Goal: Information Seeking & Learning: Learn about a topic

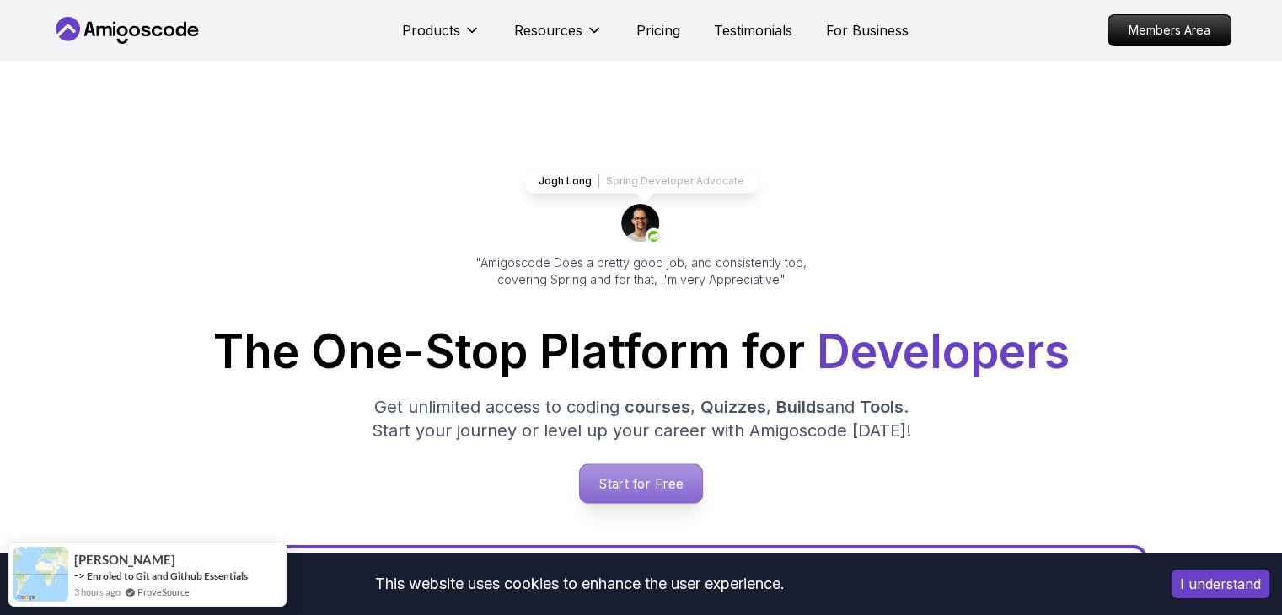
click at [668, 495] on p "Start for Free" at bounding box center [641, 483] width 122 height 39
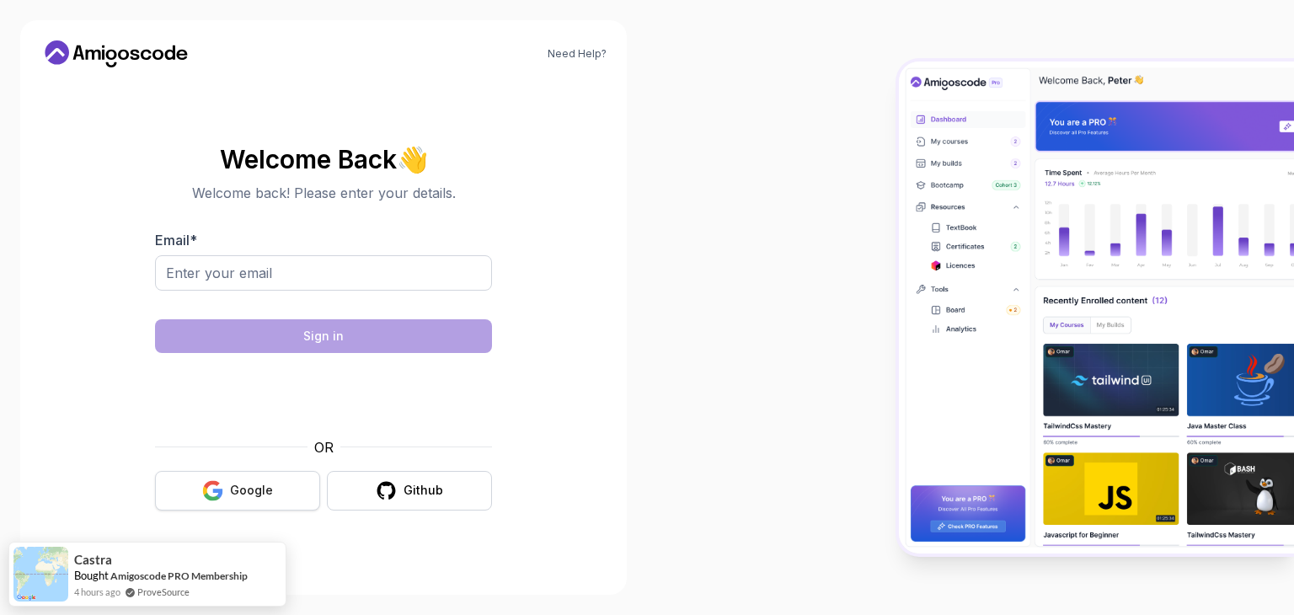
click at [233, 490] on div "Google" at bounding box center [251, 490] width 43 height 17
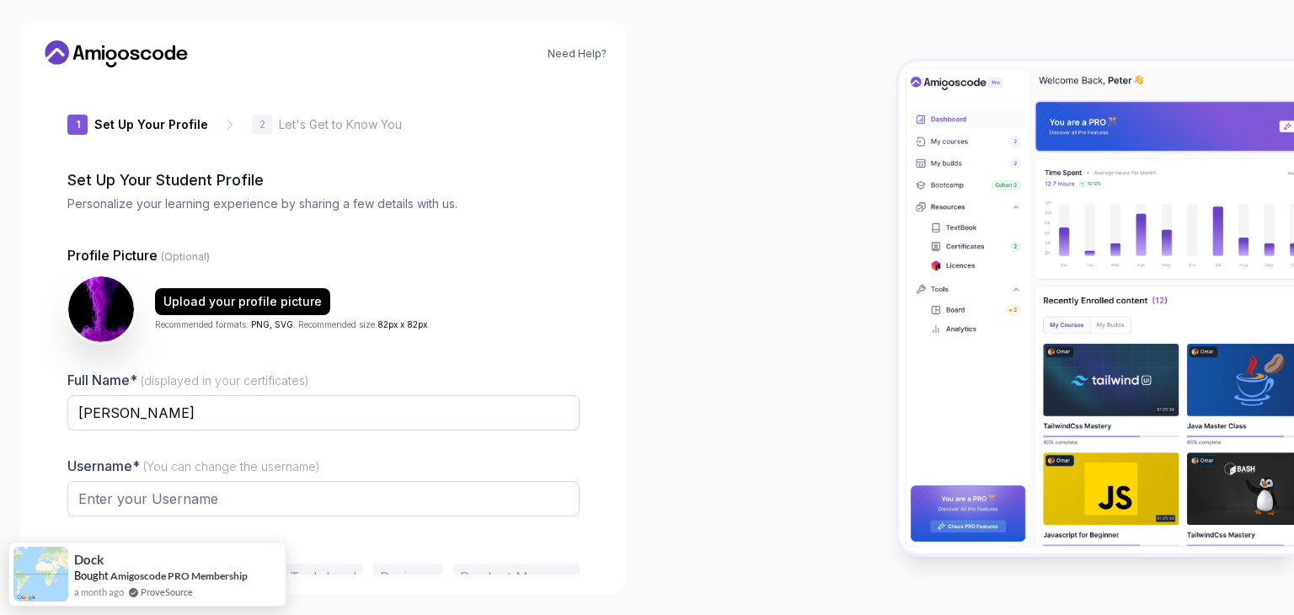
type input "silentcobra43940"
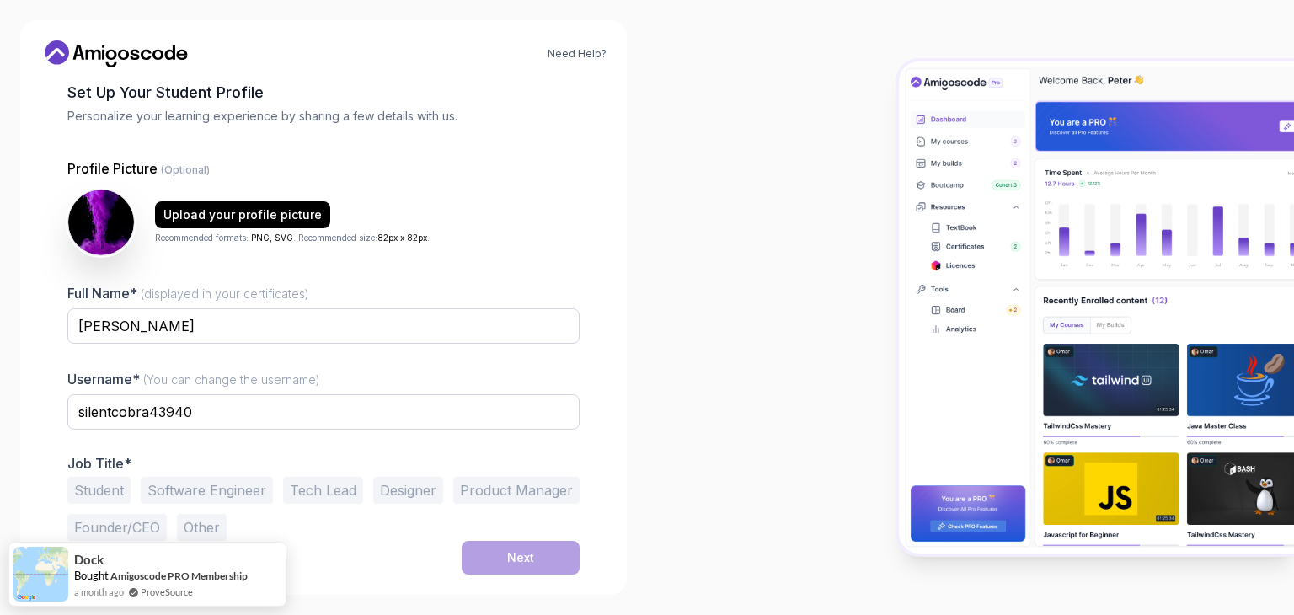
click at [108, 497] on button "Student" at bounding box center [98, 490] width 63 height 27
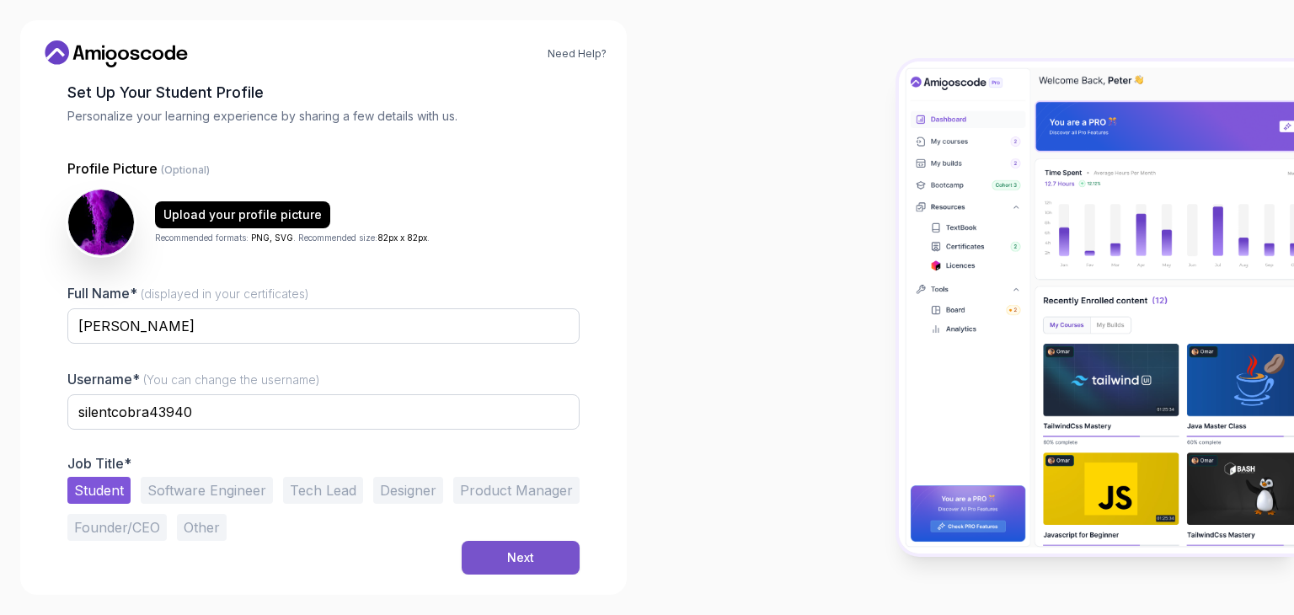
click at [516, 564] on div "Next" at bounding box center [520, 557] width 27 height 17
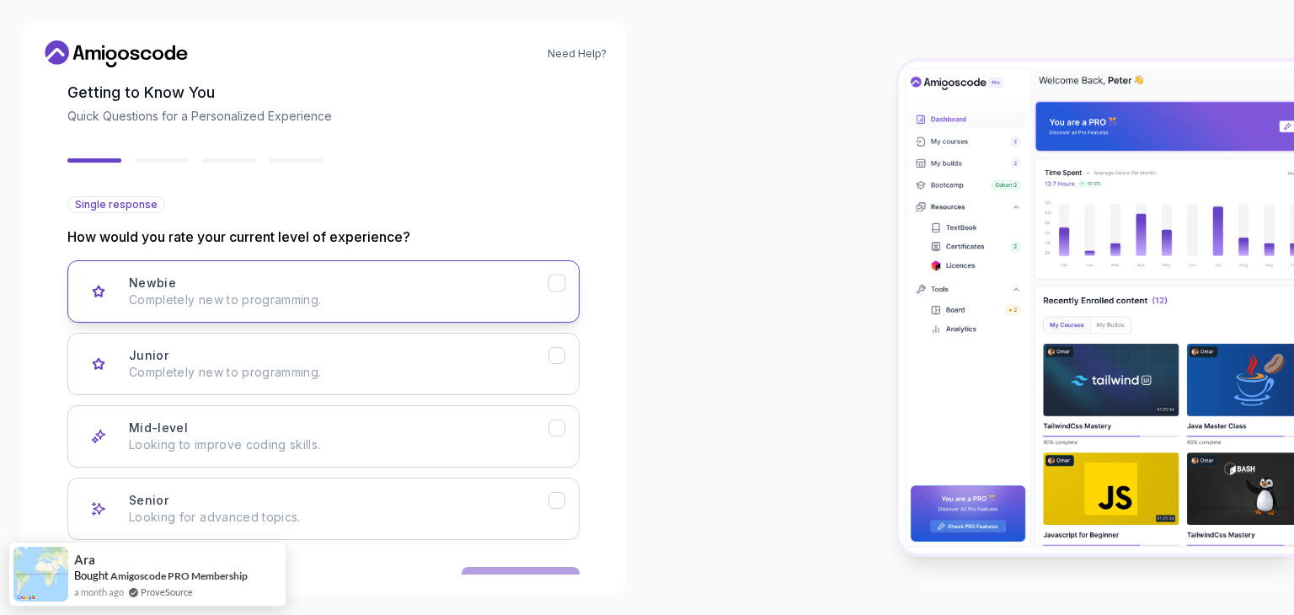
click at [426, 300] on p "Completely new to programming." at bounding box center [339, 300] width 420 height 17
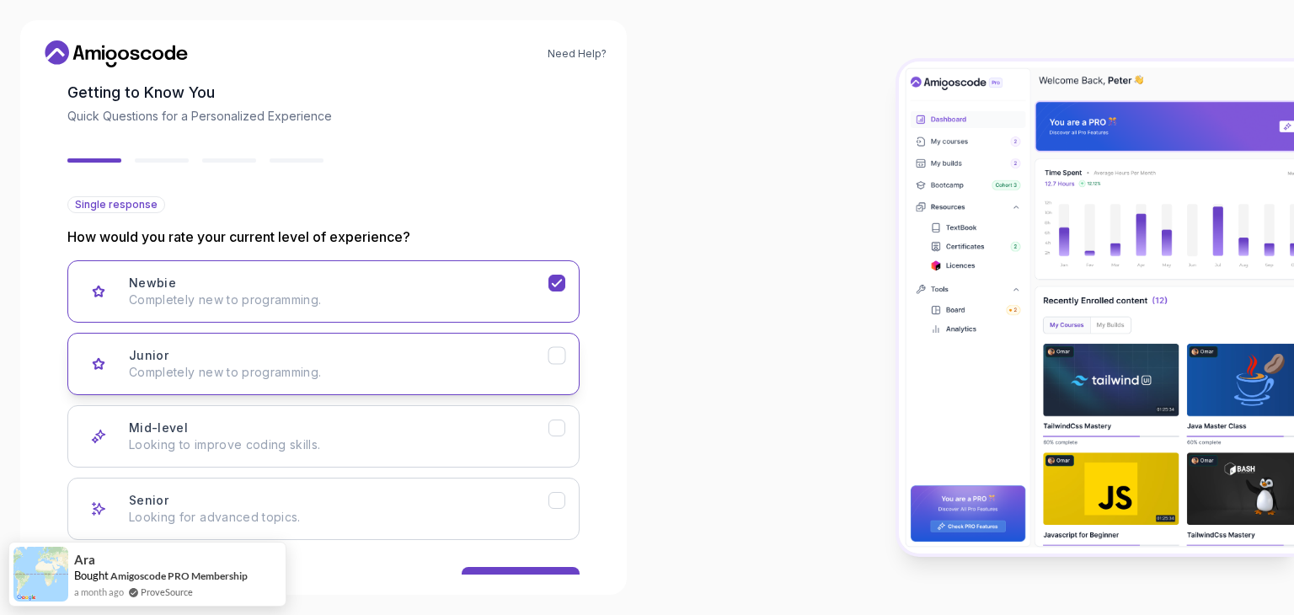
click at [476, 372] on p "Completely new to programming." at bounding box center [339, 372] width 420 height 17
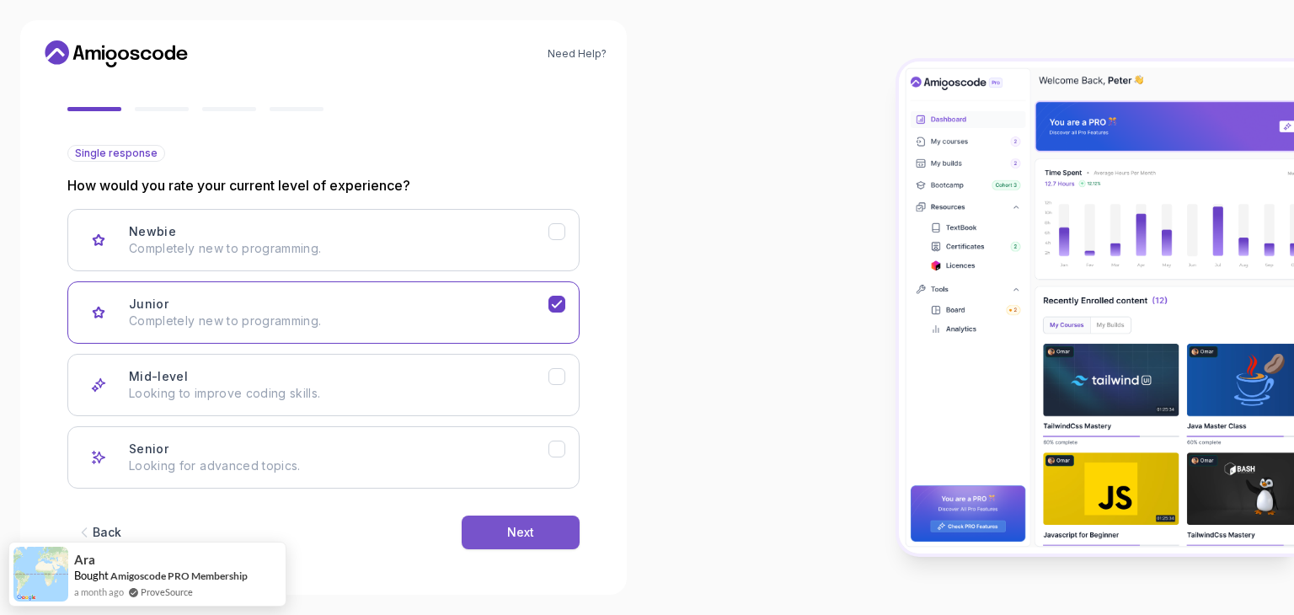
click at [536, 537] on button "Next" at bounding box center [521, 533] width 118 height 34
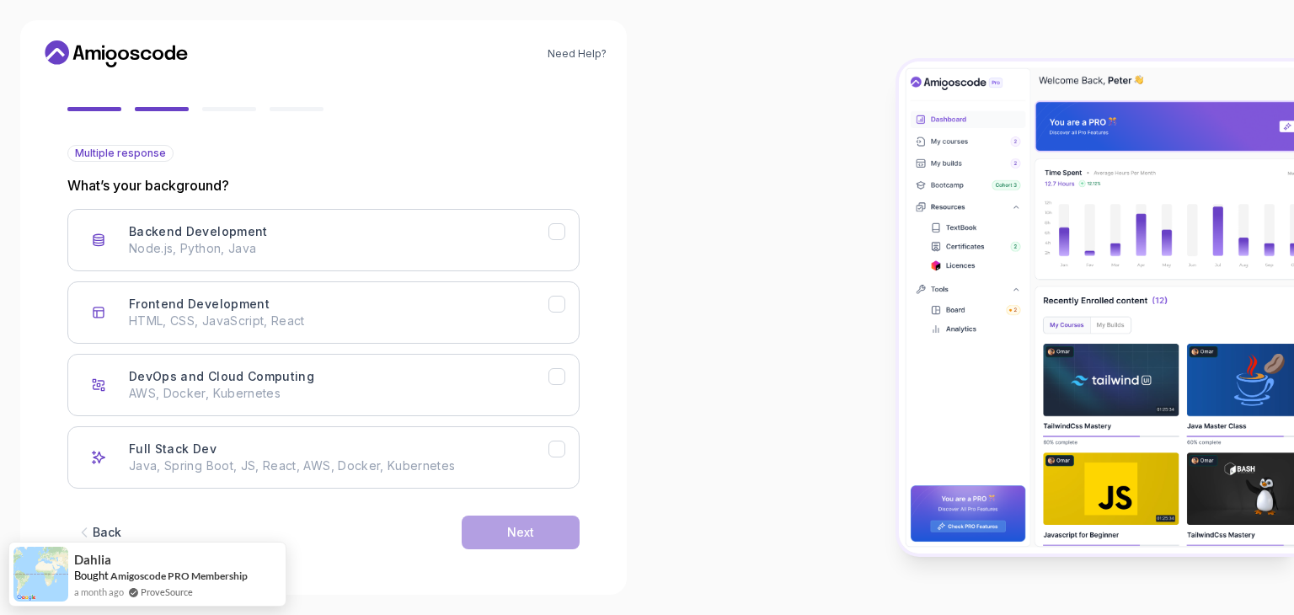
click at [112, 519] on button "Back" at bounding box center [98, 533] width 62 height 34
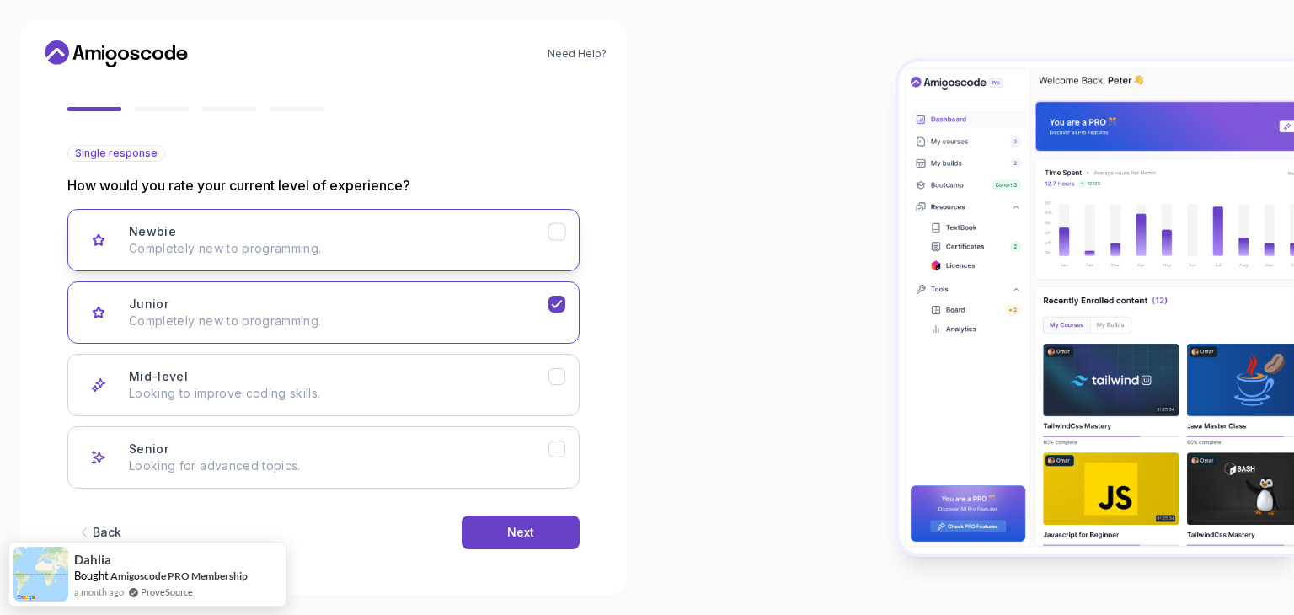
click at [312, 257] on button "Newbie Completely new to programming." at bounding box center [323, 240] width 512 height 62
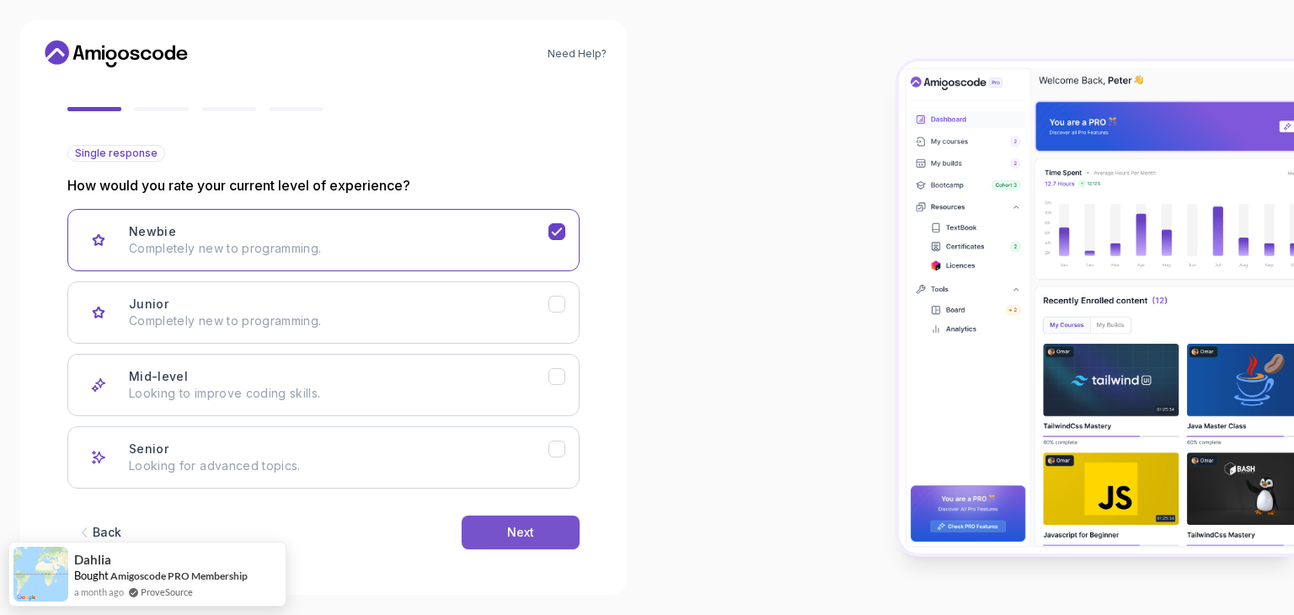
click at [497, 533] on button "Next" at bounding box center [521, 533] width 118 height 34
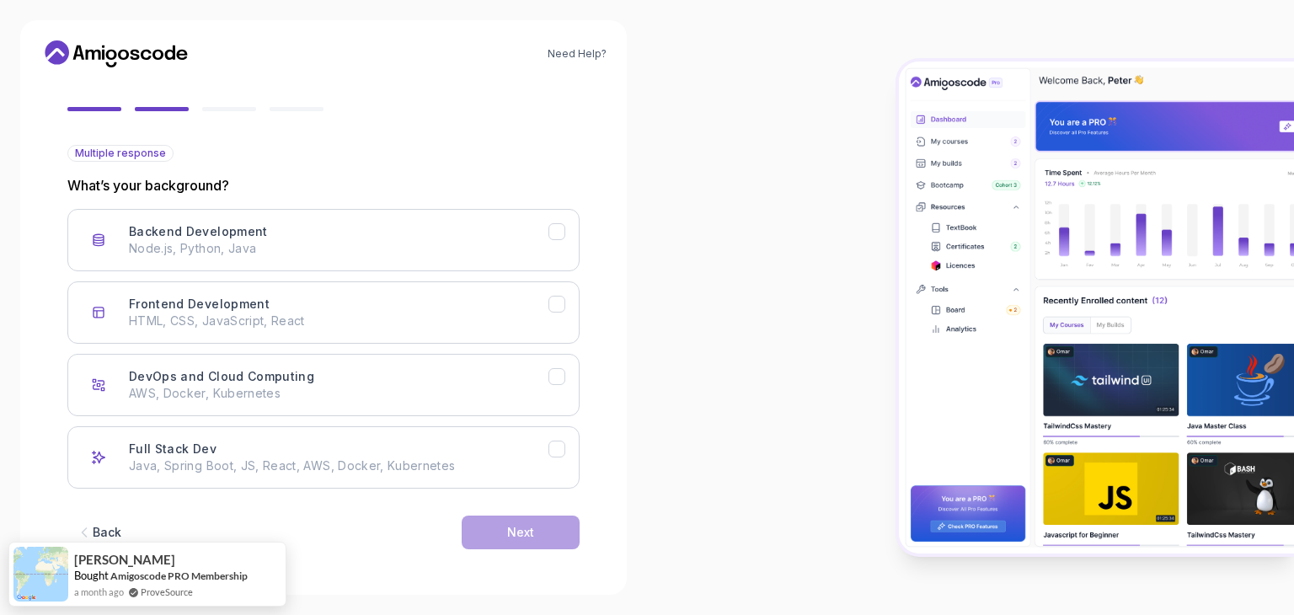
click at [114, 529] on div "Back" at bounding box center [107, 532] width 29 height 17
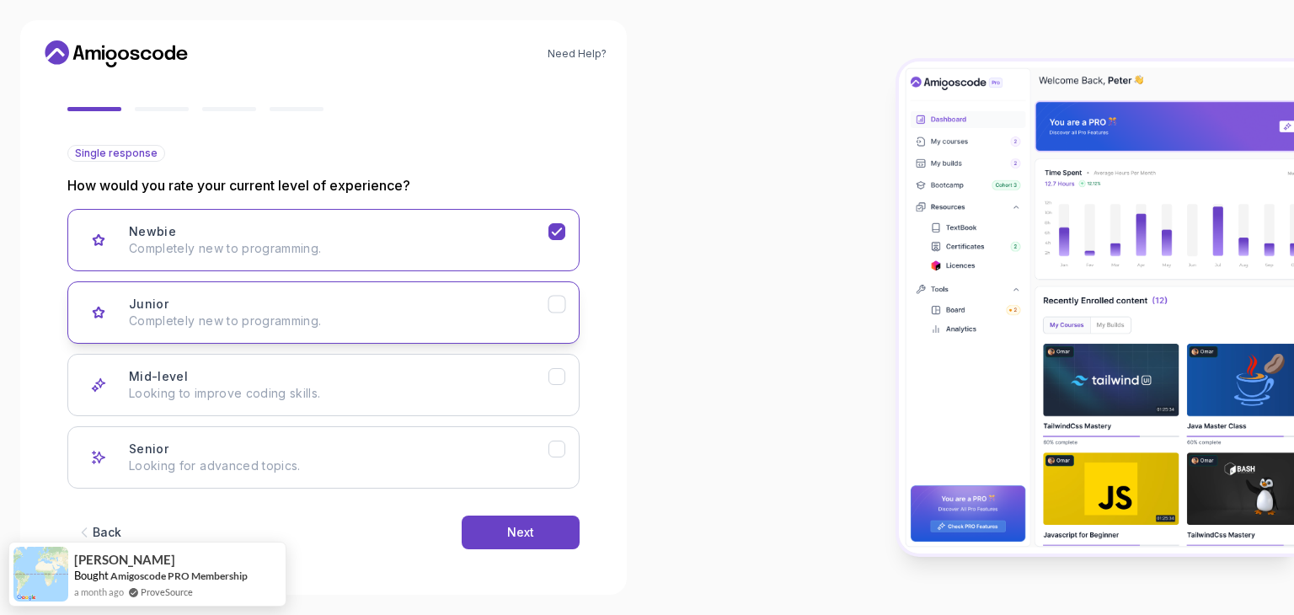
click at [349, 313] on p "Completely new to programming." at bounding box center [339, 321] width 420 height 17
click at [512, 524] on div "Next" at bounding box center [520, 532] width 27 height 17
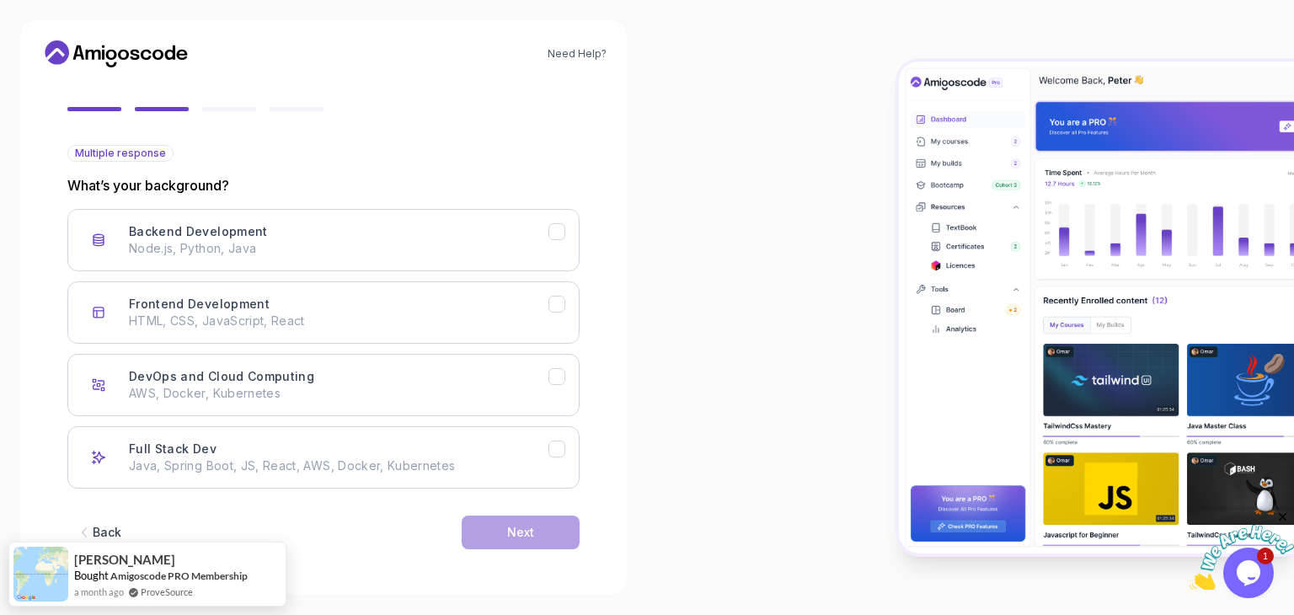
scroll to position [0, 0]
click at [512, 400] on button "DevOps and Cloud Computing AWS, Docker, Kubernetes" at bounding box center [323, 385] width 512 height 62
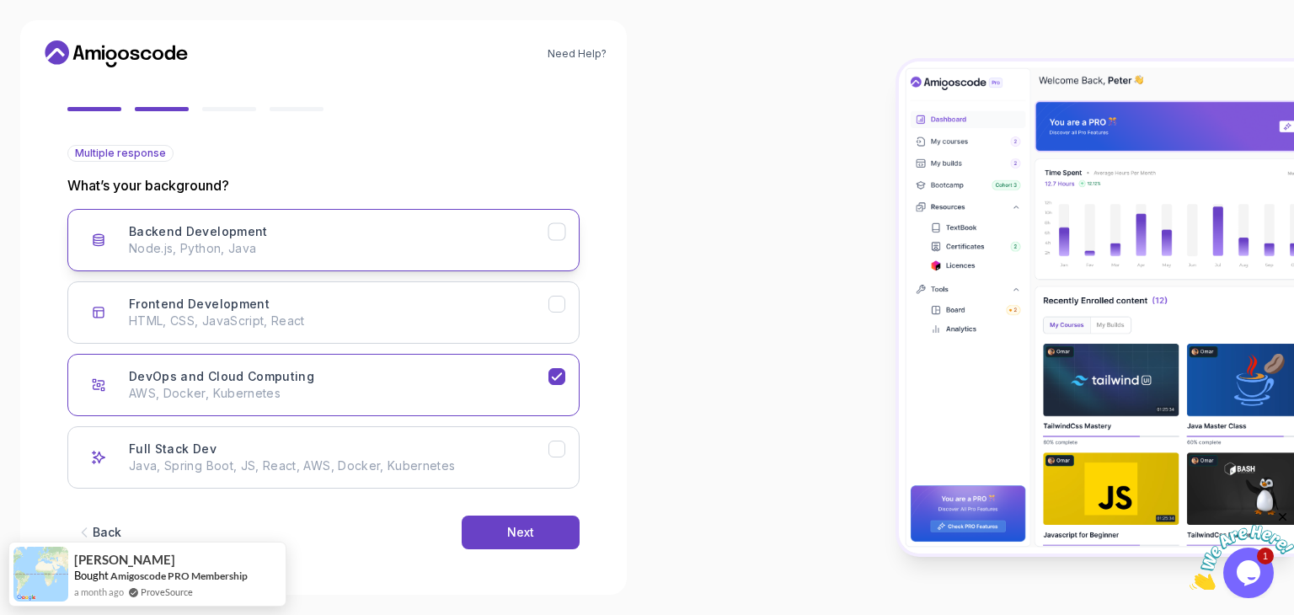
drag, startPoint x: 512, startPoint y: 400, endPoint x: 557, endPoint y: 248, distance: 159.2
click at [557, 248] on div "Backend Development Node.js, Python, Java Frontend Development HTML, CSS, JavaS…" at bounding box center [323, 349] width 512 height 280
click at [557, 248] on button "Backend Development Node.js, Python, Java" at bounding box center [323, 240] width 512 height 62
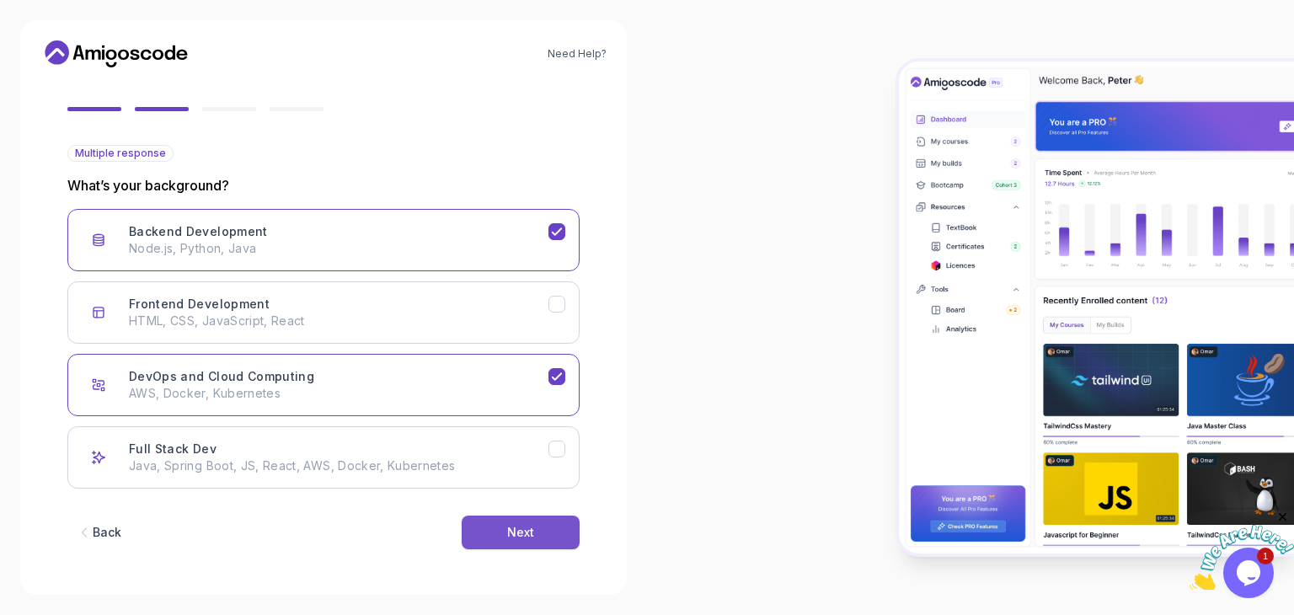
click at [539, 524] on button "Next" at bounding box center [521, 533] width 118 height 34
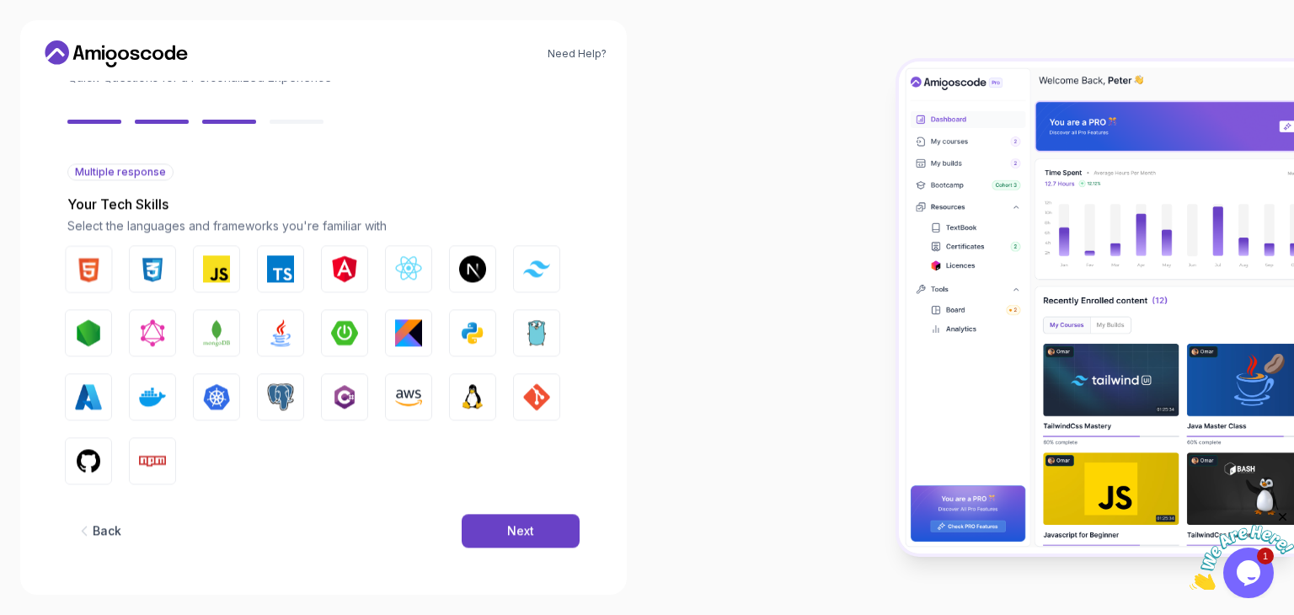
scroll to position [121, 0]
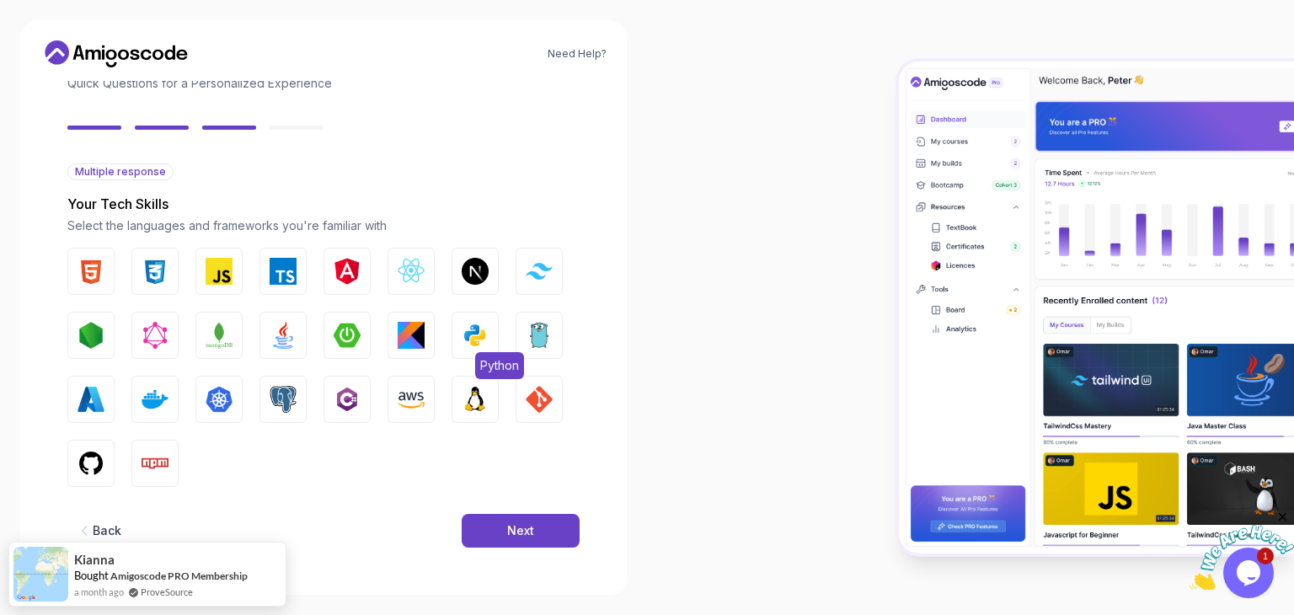
click at [482, 340] on img "button" at bounding box center [475, 335] width 27 height 27
click at [492, 337] on button "Python" at bounding box center [475, 335] width 47 height 47
click at [125, 519] on button "Back" at bounding box center [98, 531] width 62 height 34
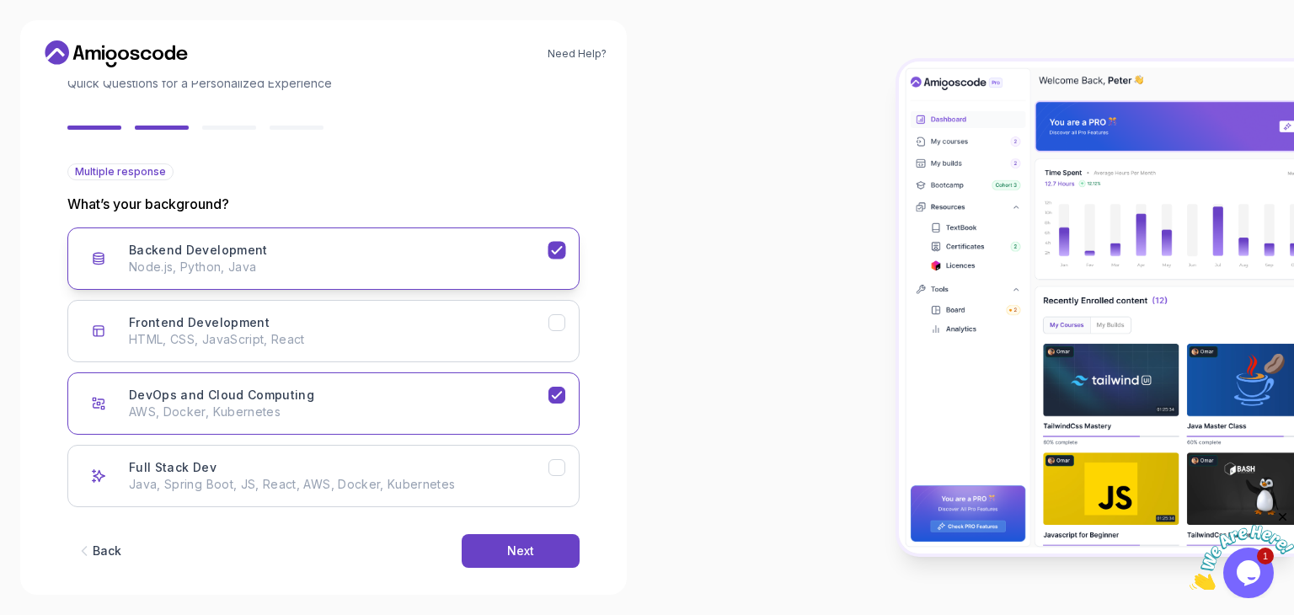
click at [316, 249] on div "Backend Development Node.js, Python, Java" at bounding box center [339, 259] width 420 height 34
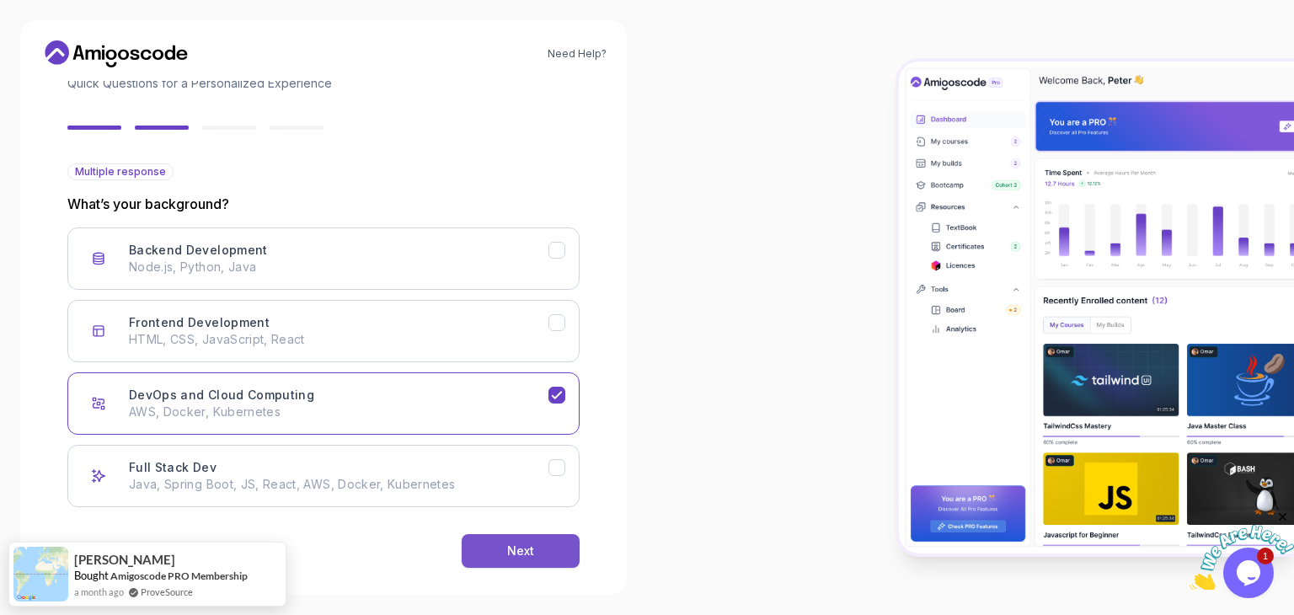
click at [528, 560] on button "Next" at bounding box center [521, 551] width 118 height 34
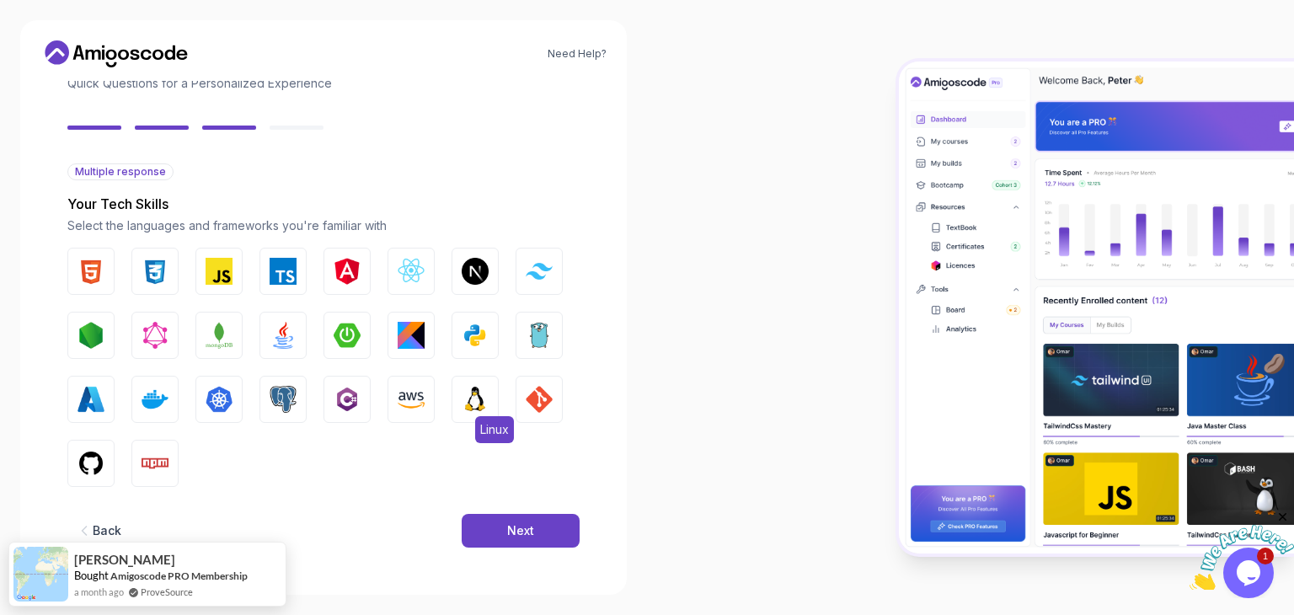
click at [472, 403] on img "button" at bounding box center [475, 399] width 27 height 27
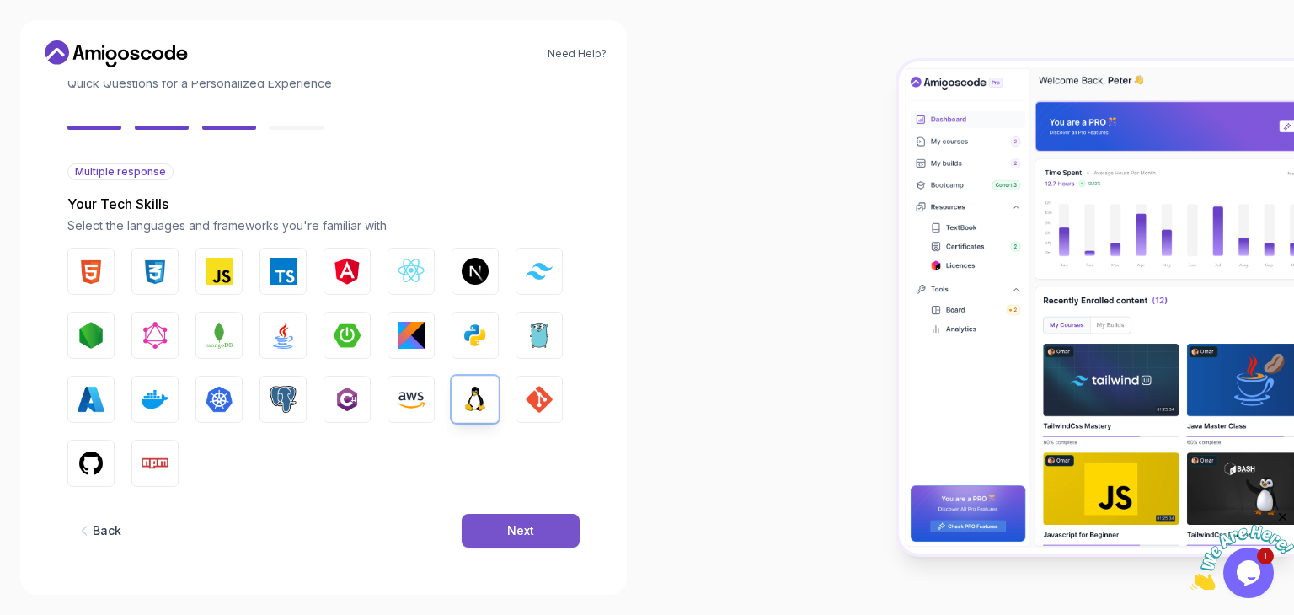
click at [522, 533] on div "Next" at bounding box center [520, 530] width 27 height 17
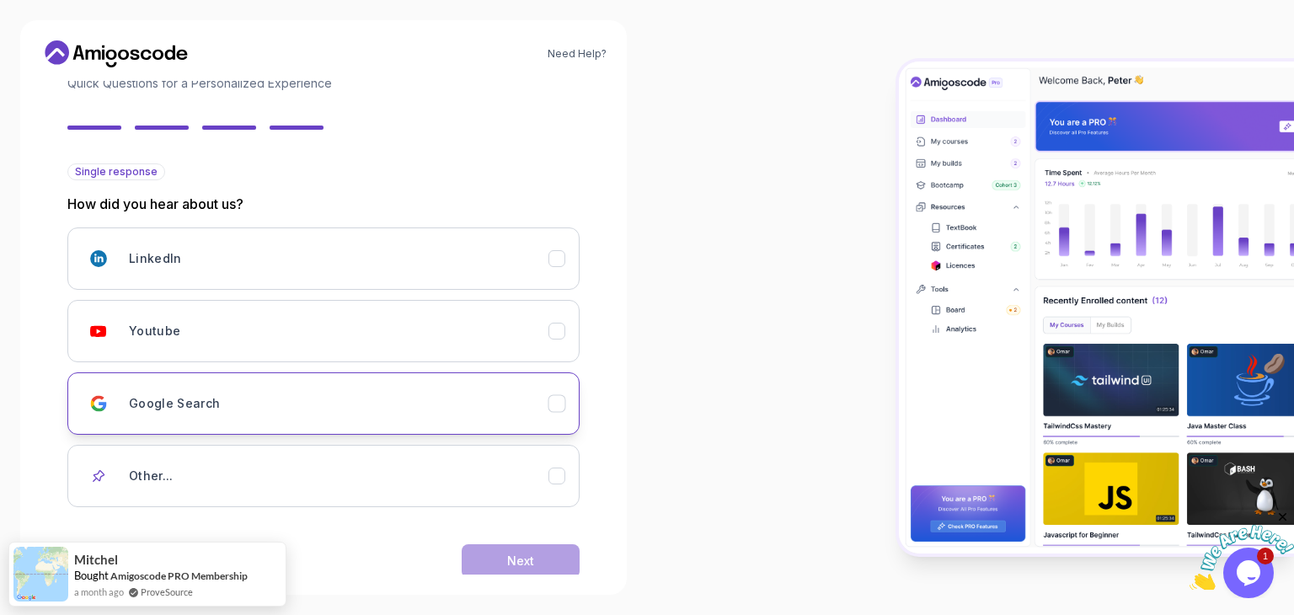
click at [428, 392] on div "Google Search" at bounding box center [339, 404] width 420 height 34
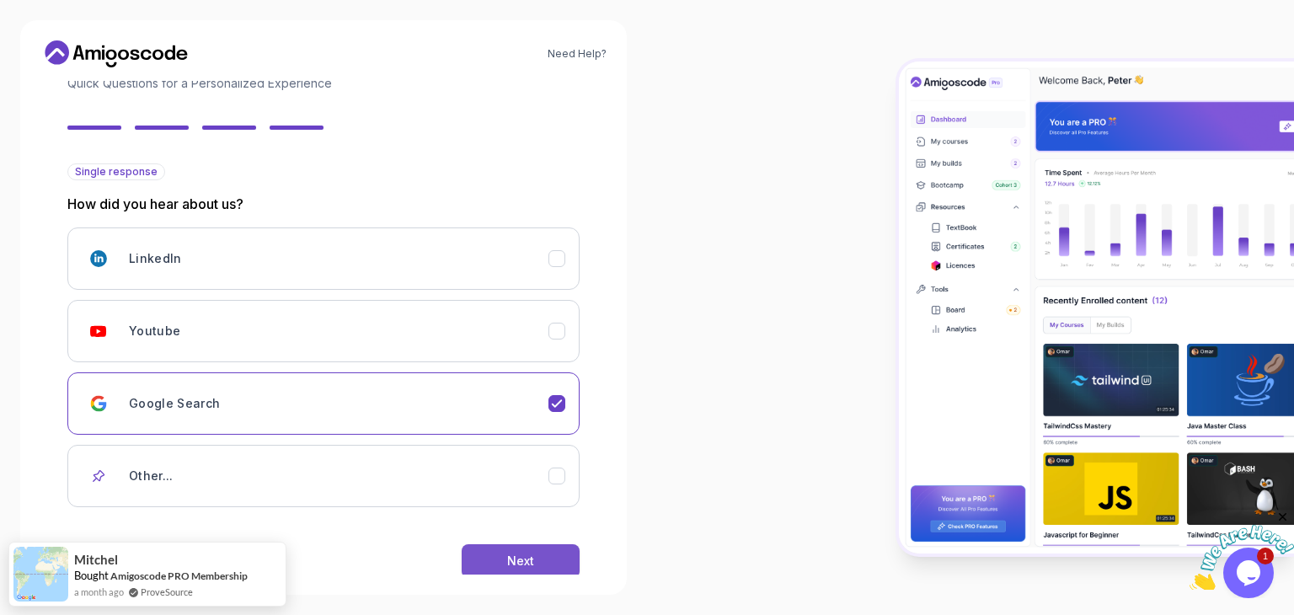
click at [502, 552] on button "Next" at bounding box center [521, 561] width 118 height 34
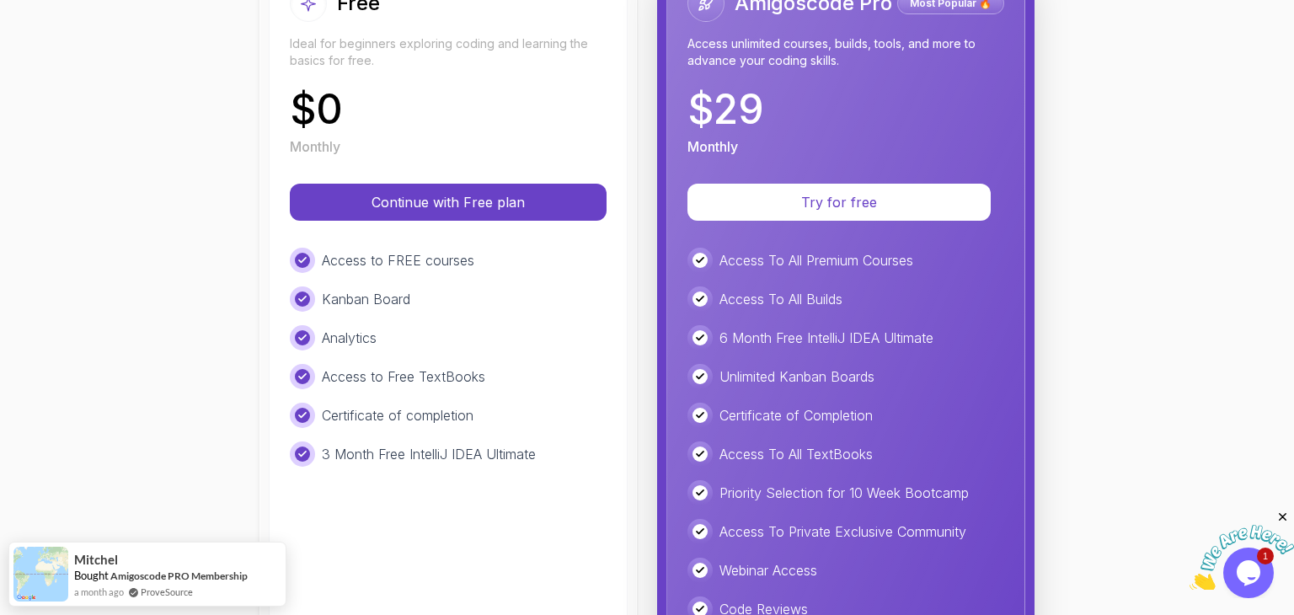
scroll to position [253, 0]
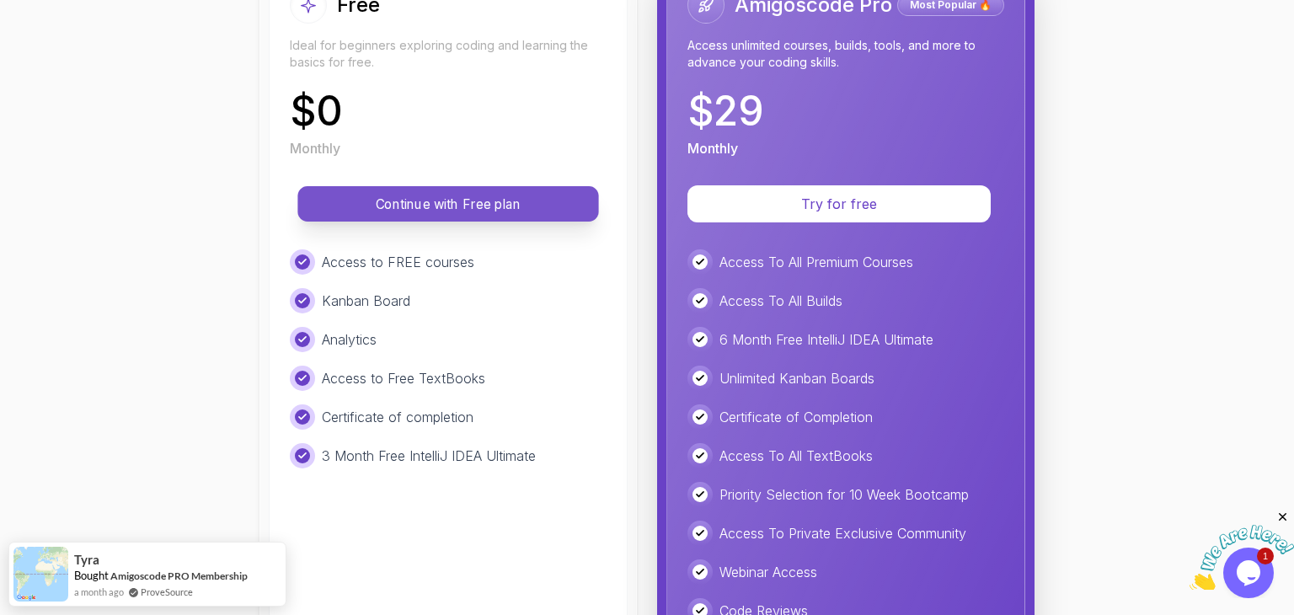
click at [472, 203] on p "Continue with Free plan" at bounding box center [448, 204] width 263 height 19
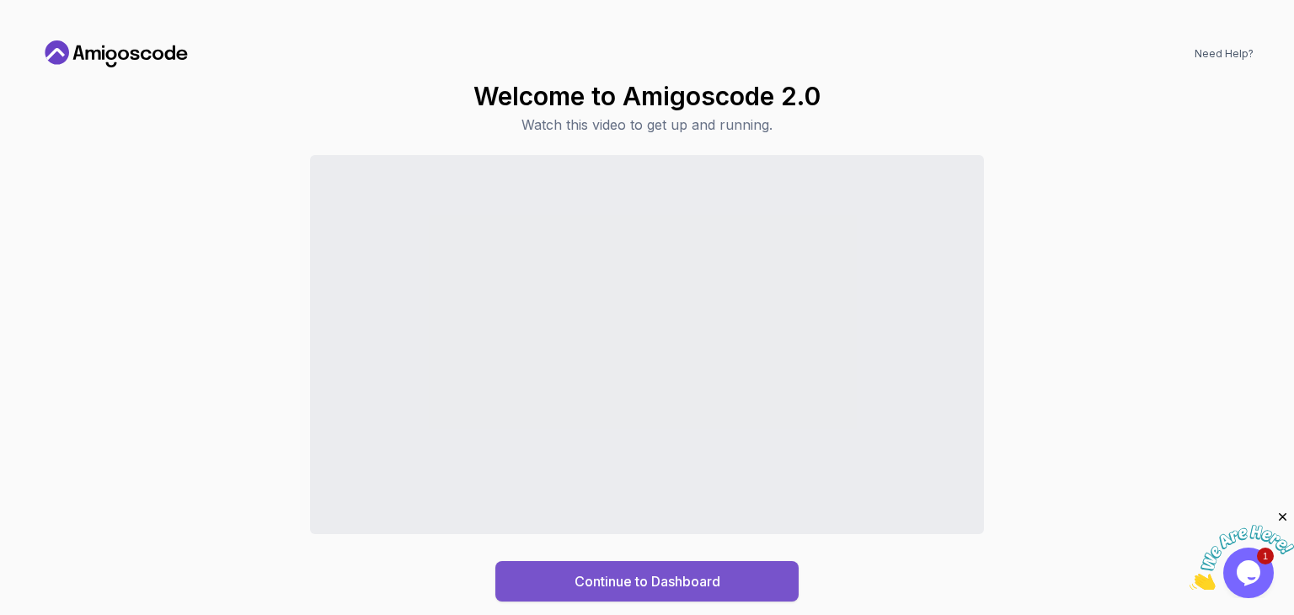
click at [582, 575] on div "Continue to Dashboard" at bounding box center [648, 581] width 146 height 20
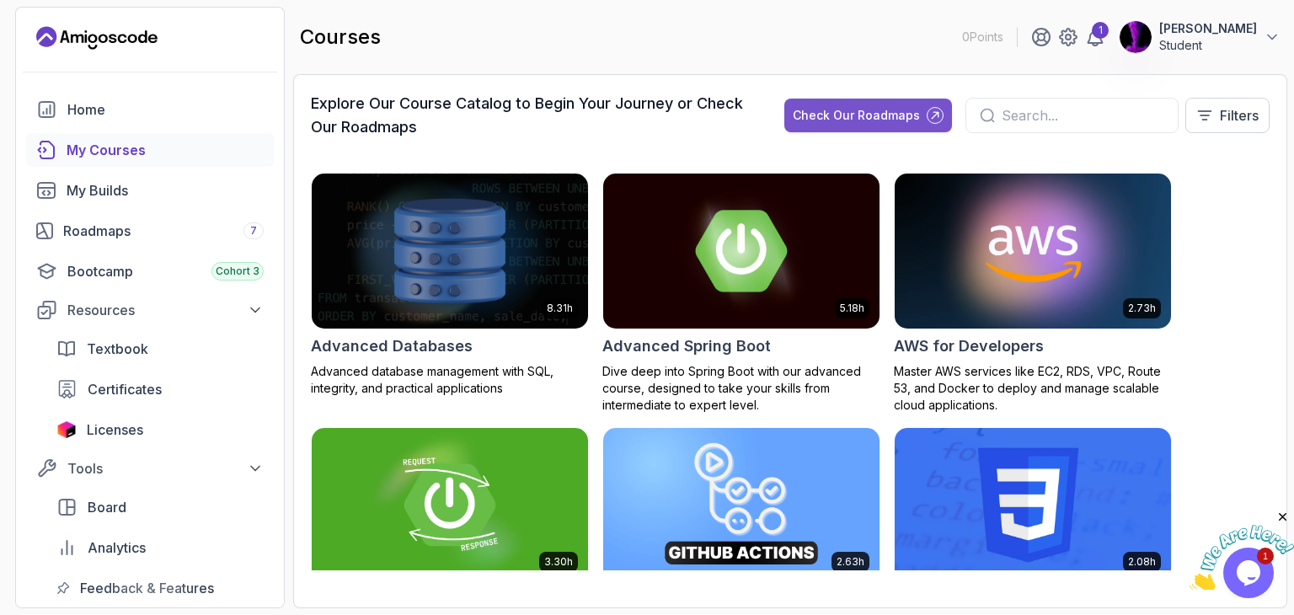
click at [822, 105] on button "Check Our Roadmaps" at bounding box center [869, 116] width 168 height 34
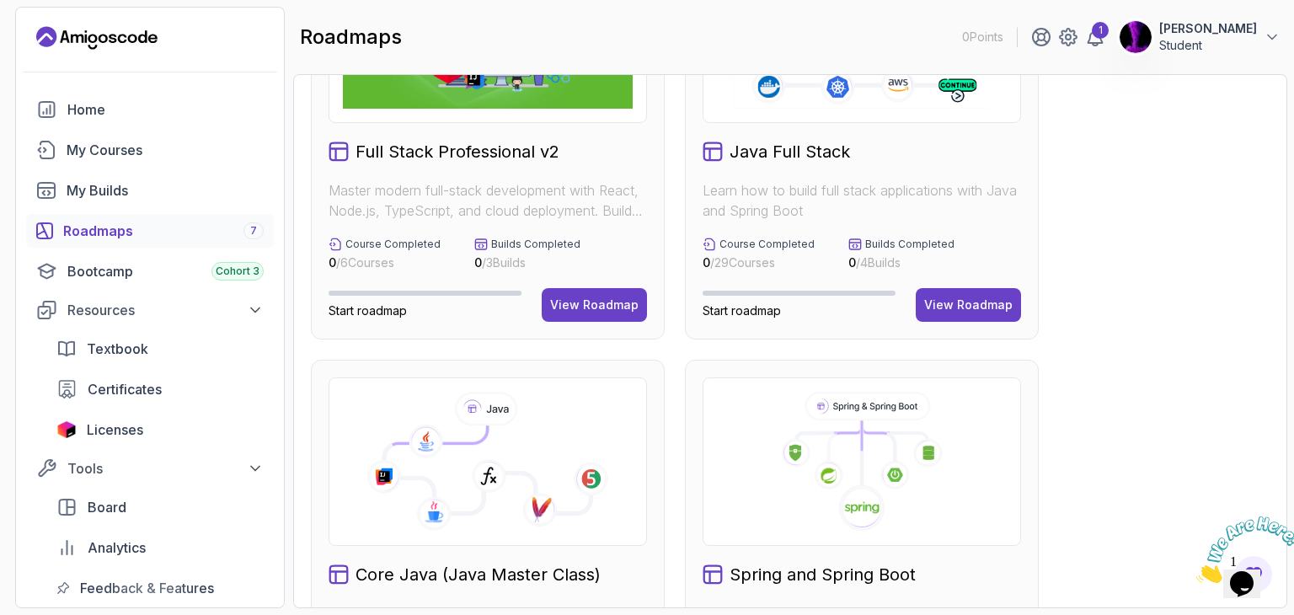
scroll to position [162, 0]
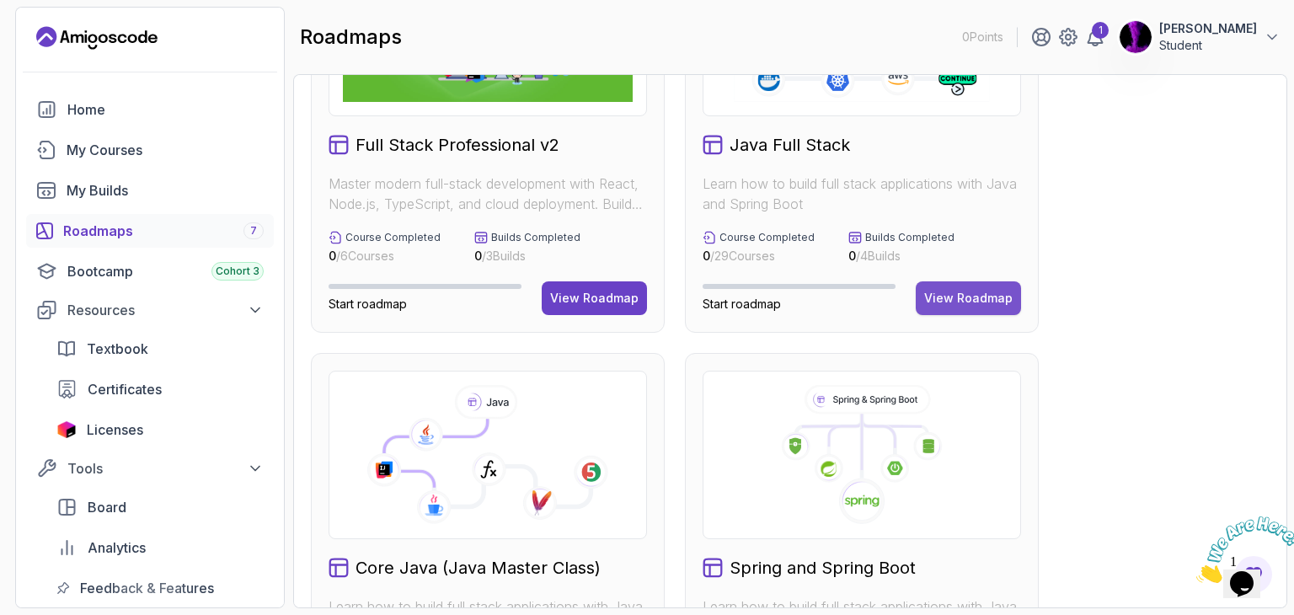
click at [968, 304] on div "View Roadmap" at bounding box center [968, 298] width 88 height 17
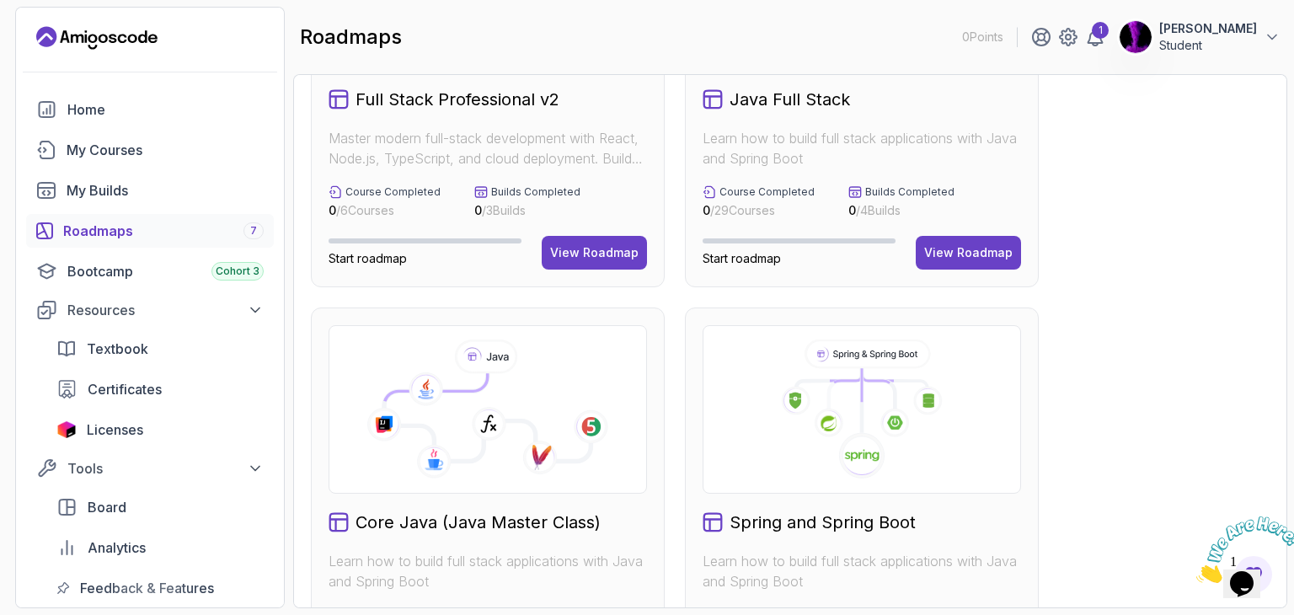
scroll to position [0, 0]
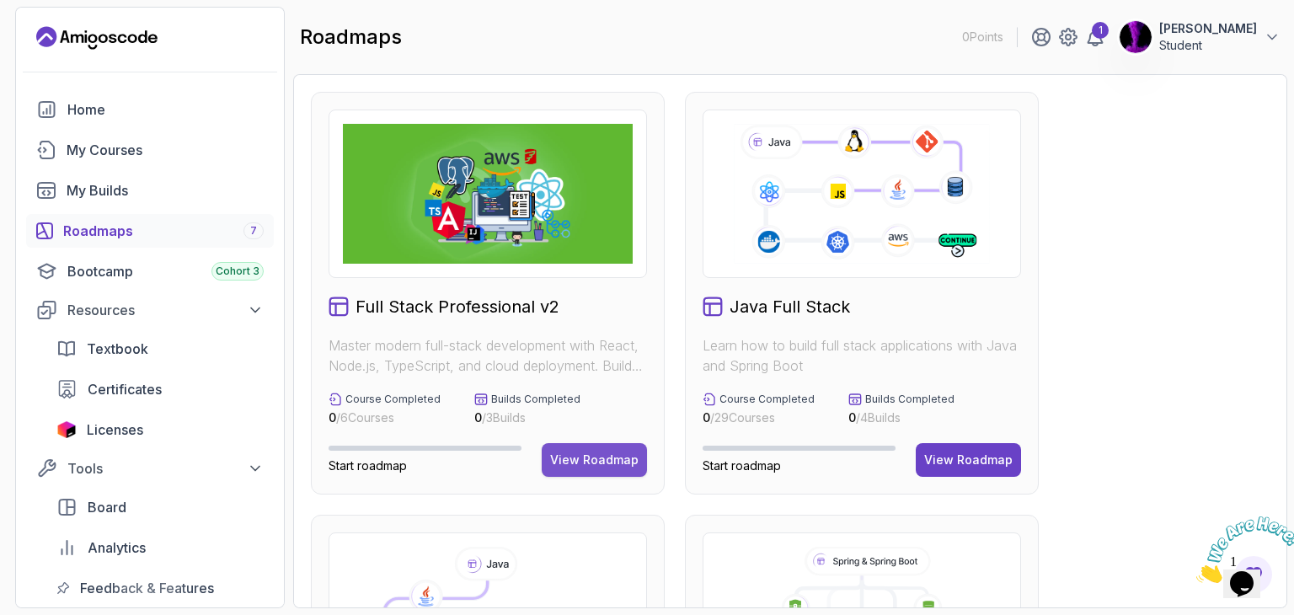
click at [615, 449] on button "View Roadmap" at bounding box center [594, 460] width 105 height 34
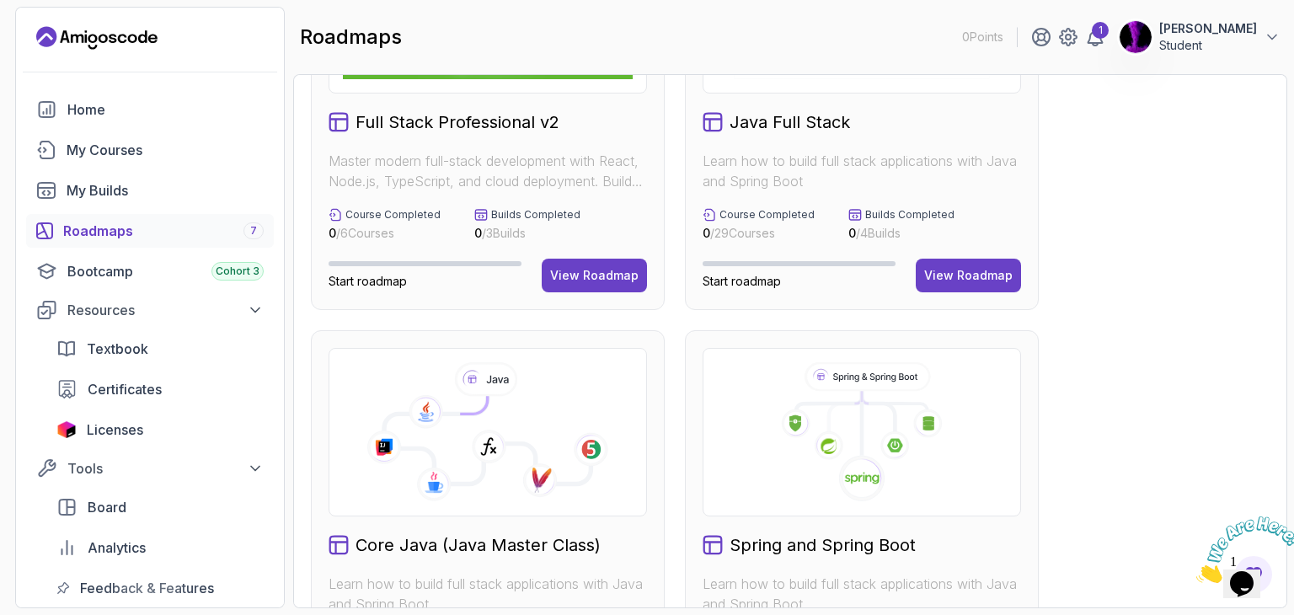
scroll to position [185, 0]
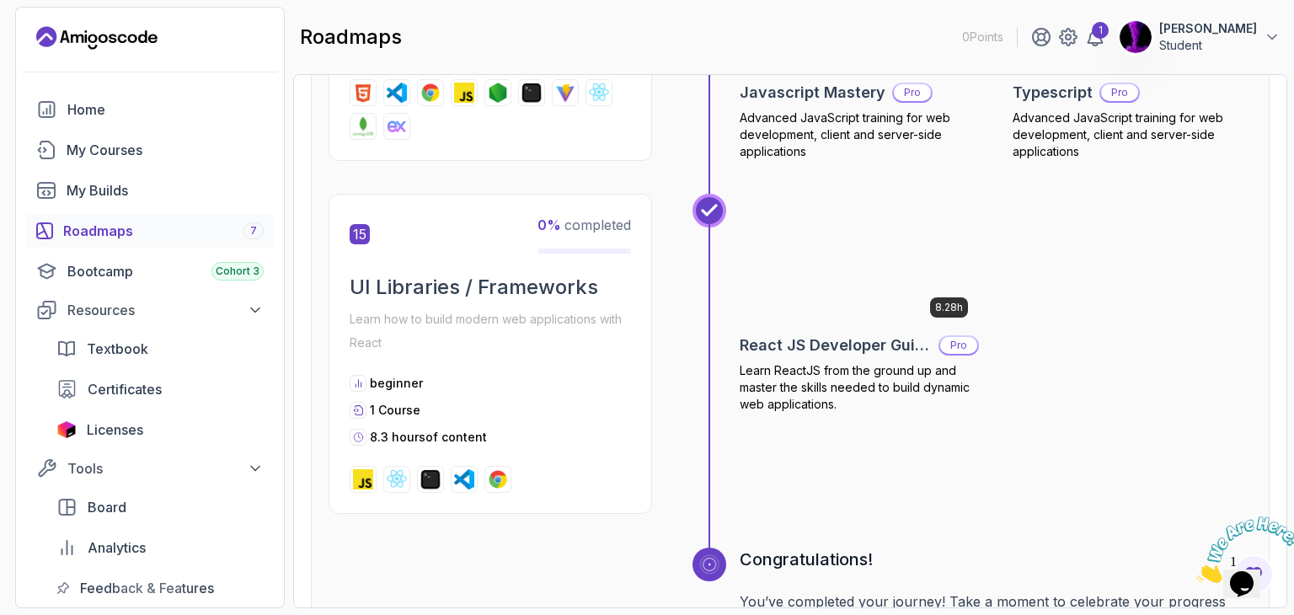
scroll to position [6108, 0]
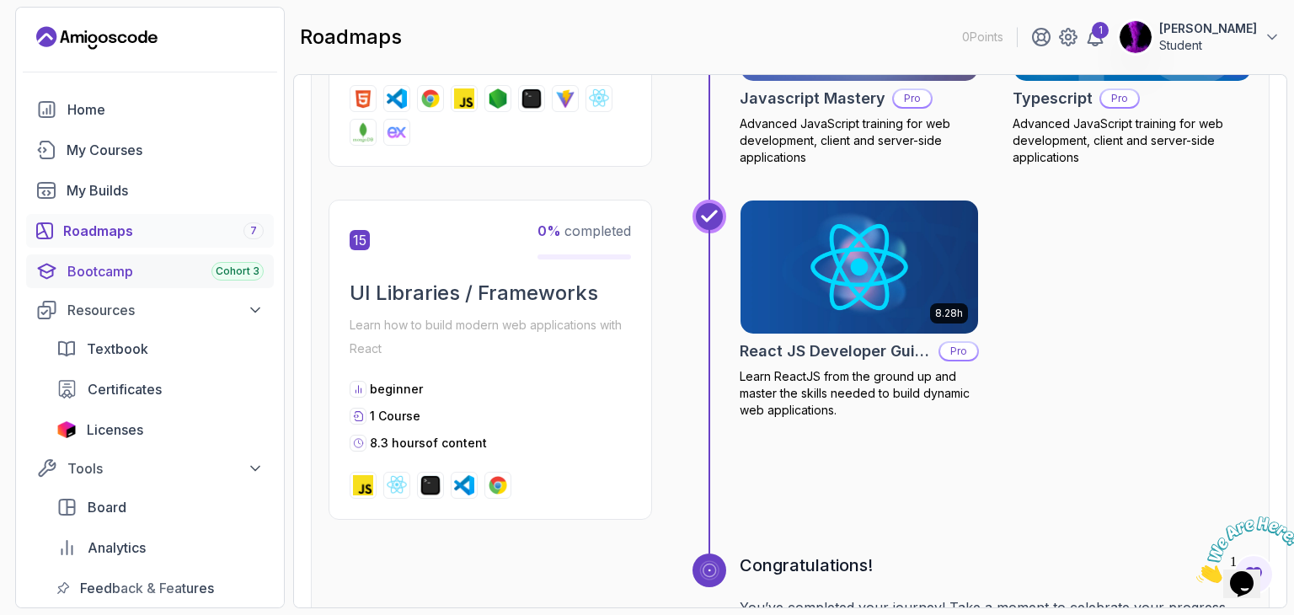
click at [212, 277] on div "Bootcamp Cohort 3" at bounding box center [165, 271] width 196 height 20
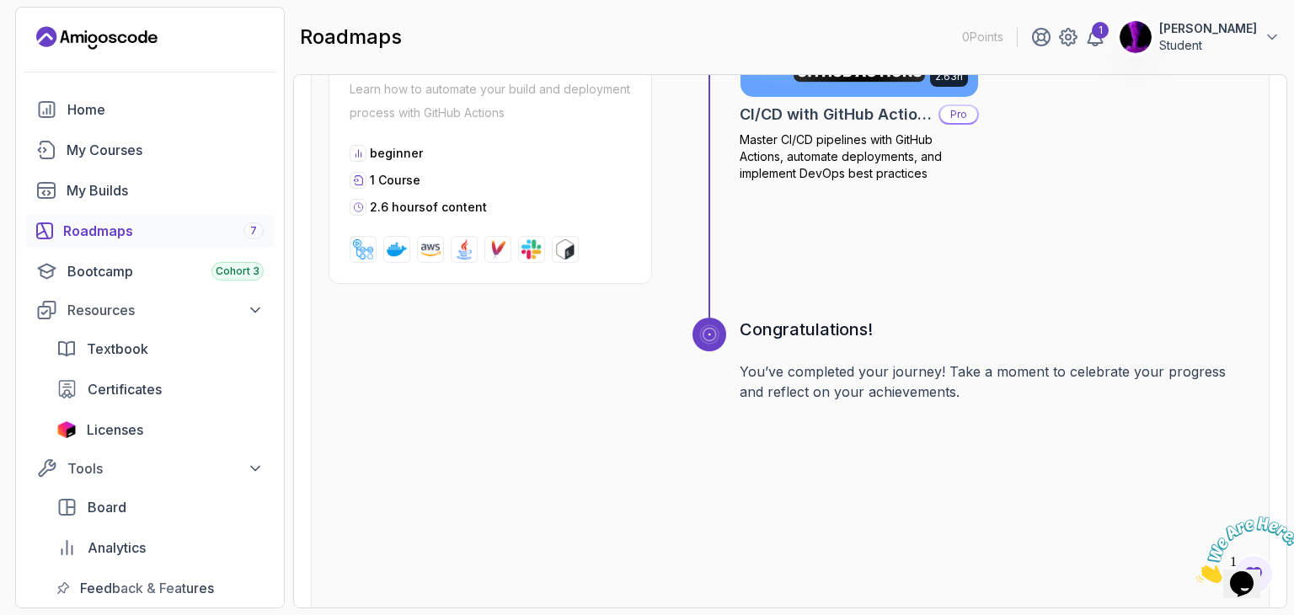
scroll to position [2988, 0]
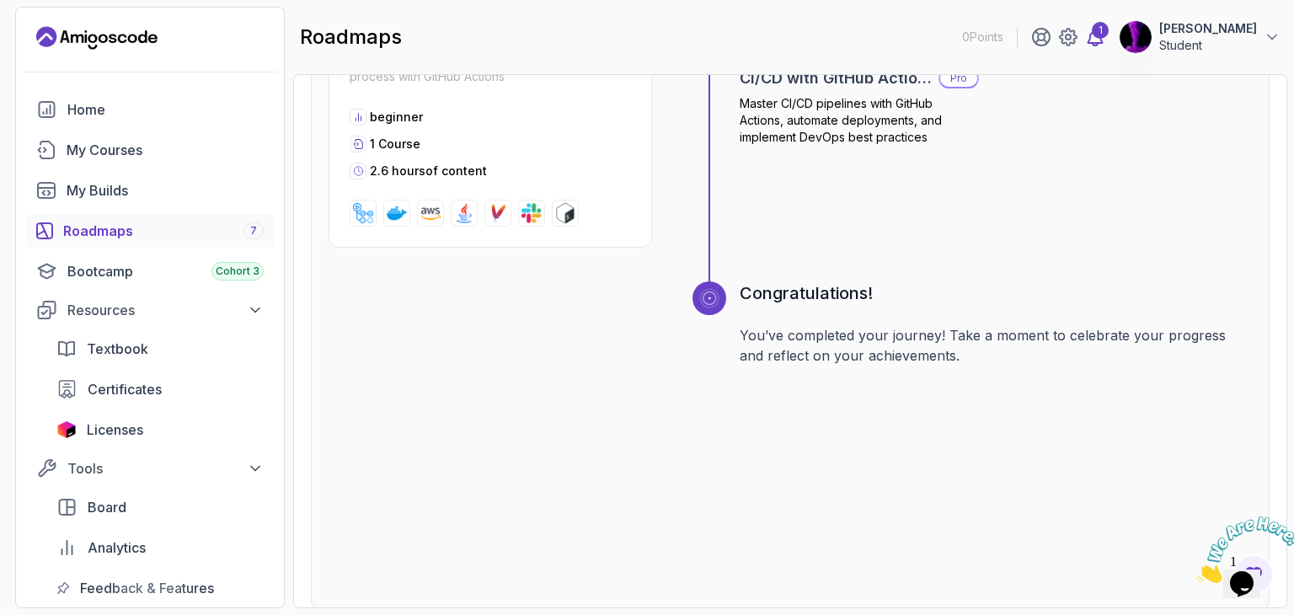
click at [1109, 37] on div "1" at bounding box center [1100, 30] width 17 height 17
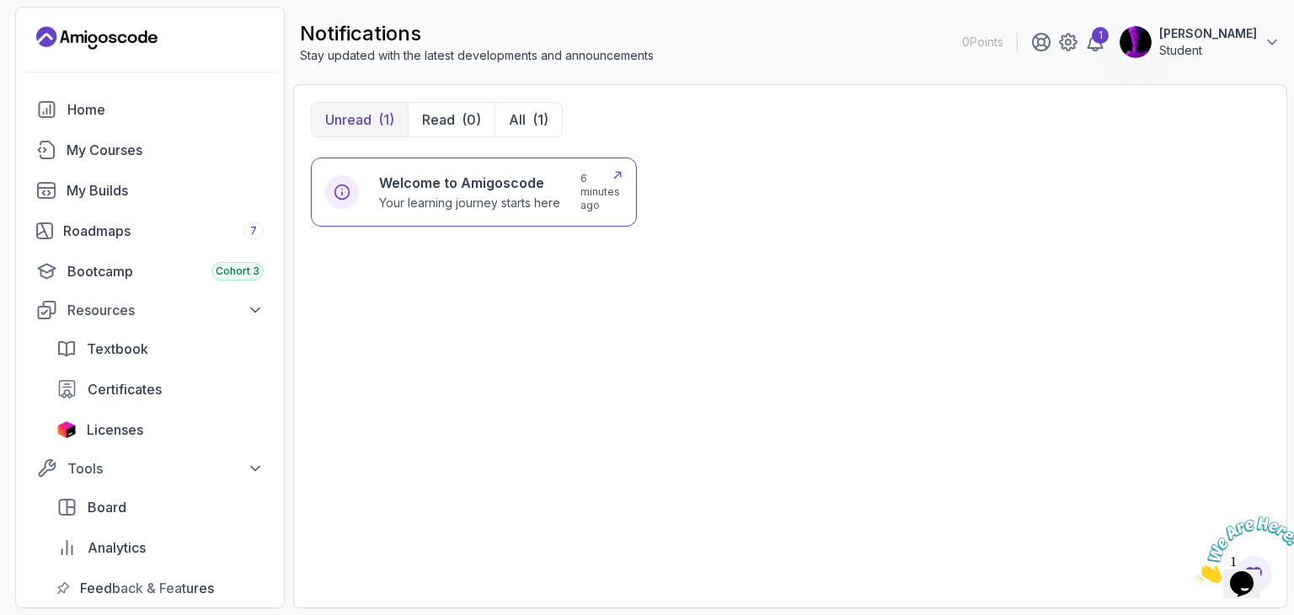
click at [571, 206] on div "Welcome to Amigoscode Your learning journey starts here 6 minutes ago" at bounding box center [473, 192] width 297 height 40
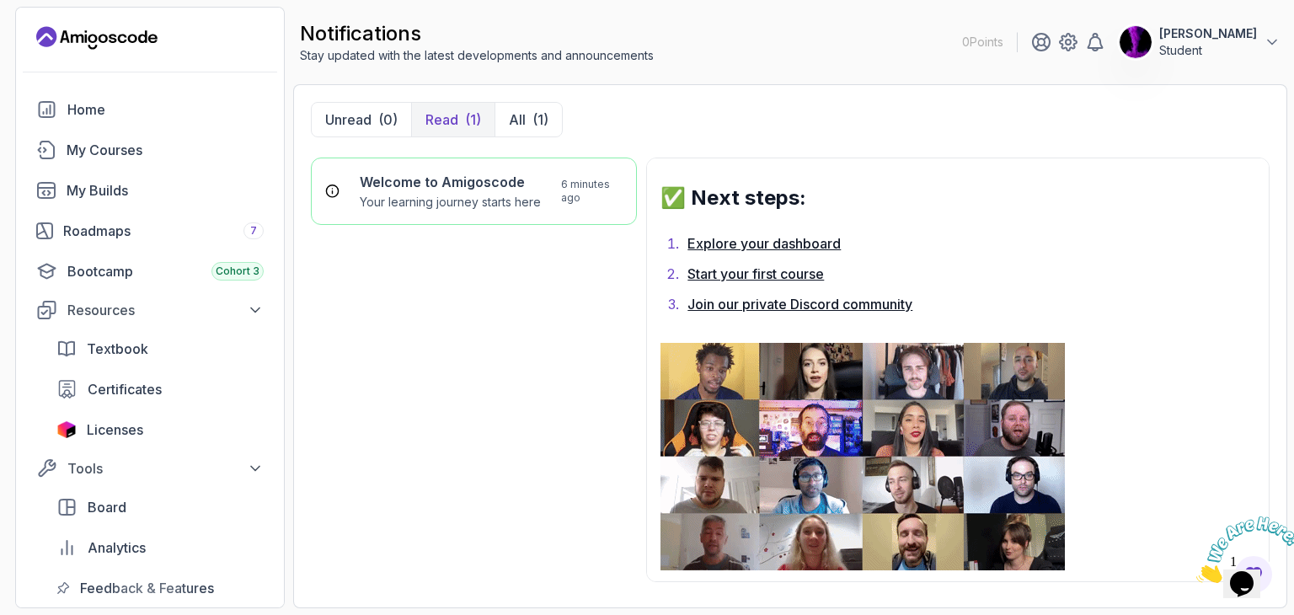
scroll to position [1178, 0]
